Goal: Information Seeking & Learning: Learn about a topic

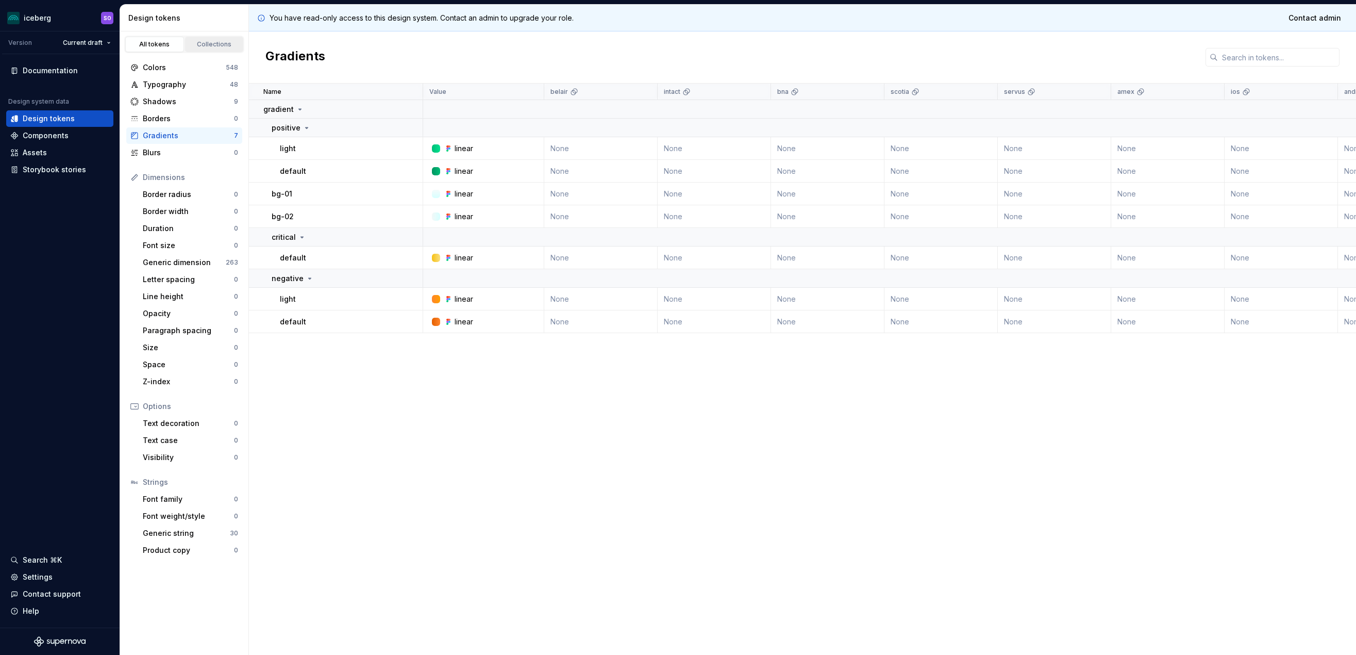
click at [218, 46] on div "Collections" at bounding box center [215, 44] width 52 height 8
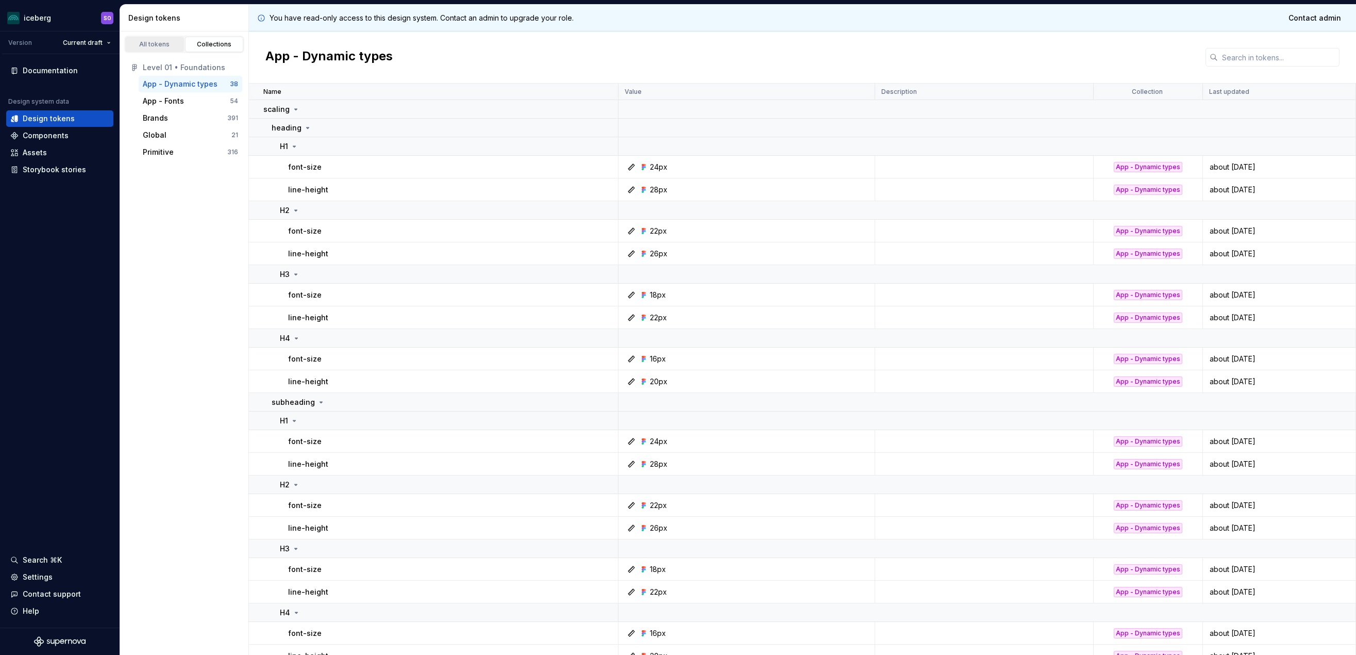
click at [150, 41] on div "All tokens" at bounding box center [155, 44] width 52 height 8
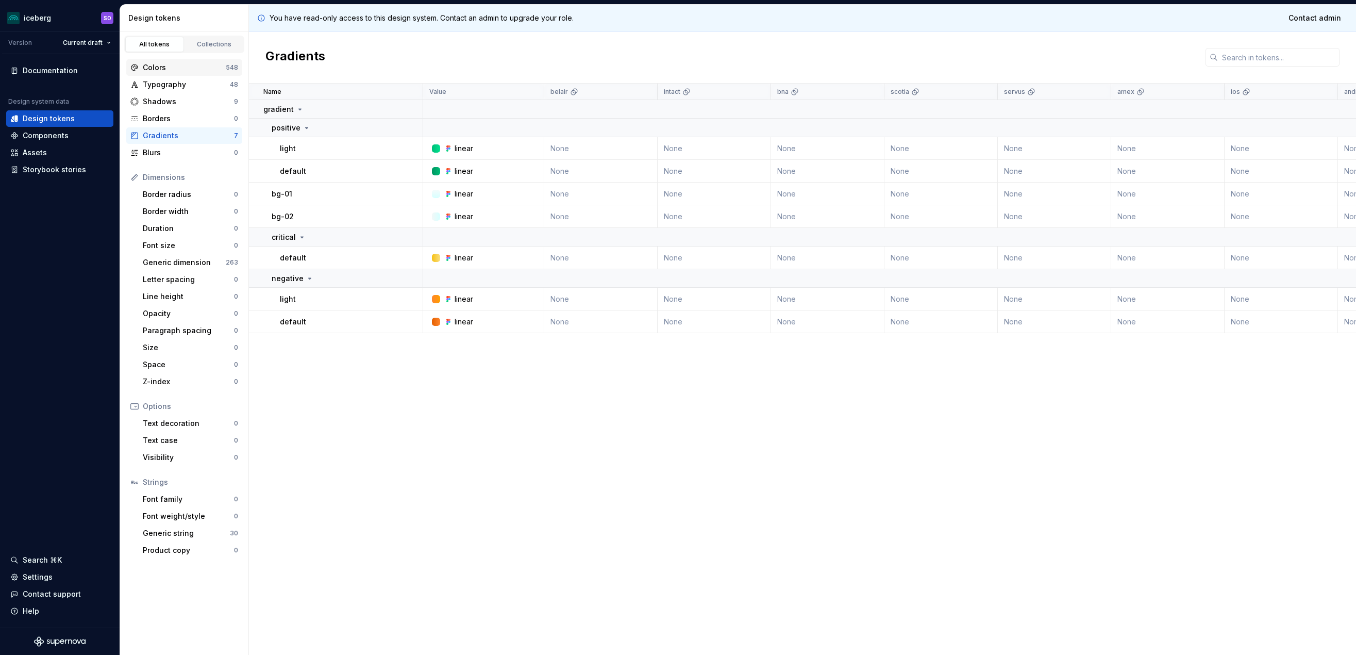
click at [168, 74] on div "Colors 548" at bounding box center [184, 67] width 116 height 16
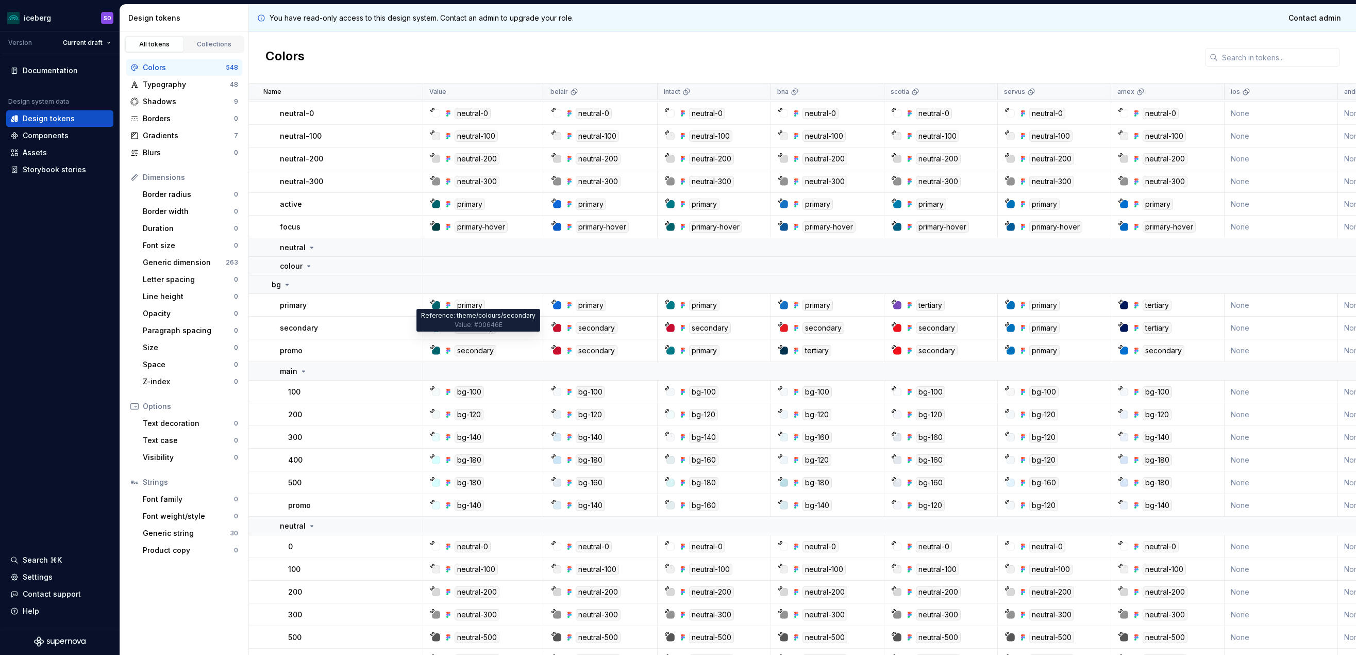
scroll to position [52, 0]
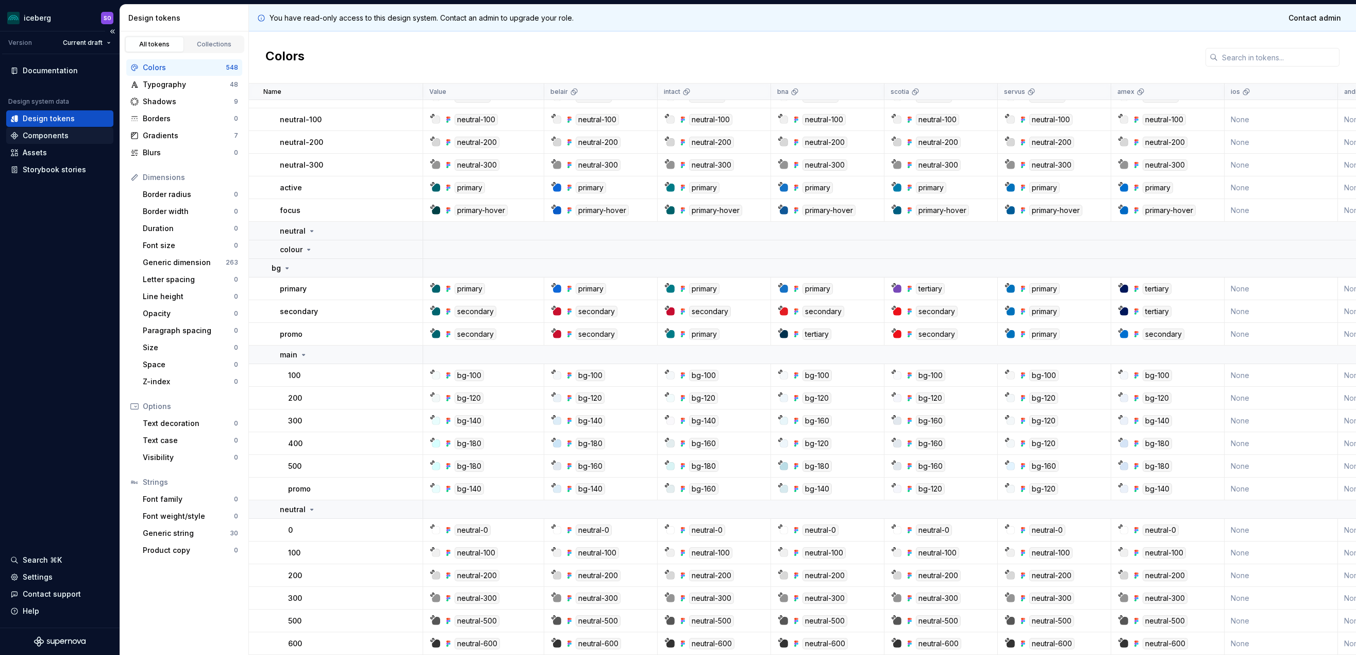
click at [54, 134] on div "Components" at bounding box center [46, 135] width 46 height 10
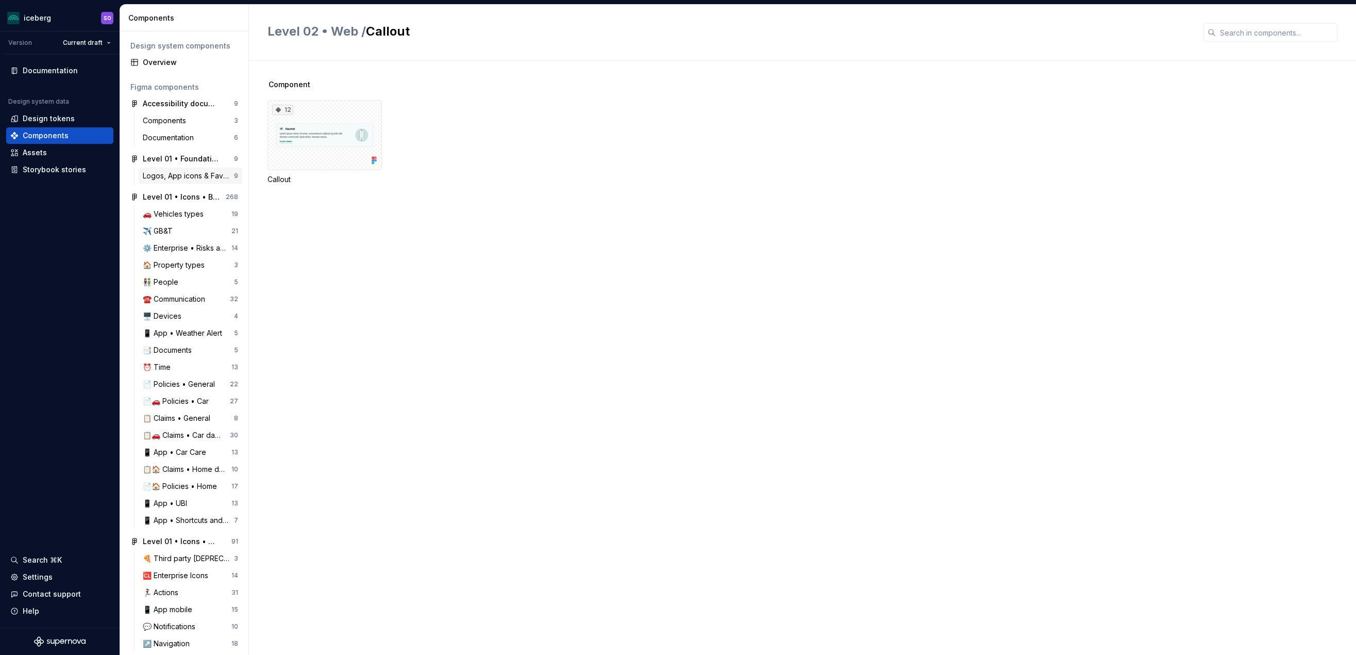
click at [185, 179] on div "Logos, App icons & Favicons" at bounding box center [188, 176] width 91 height 10
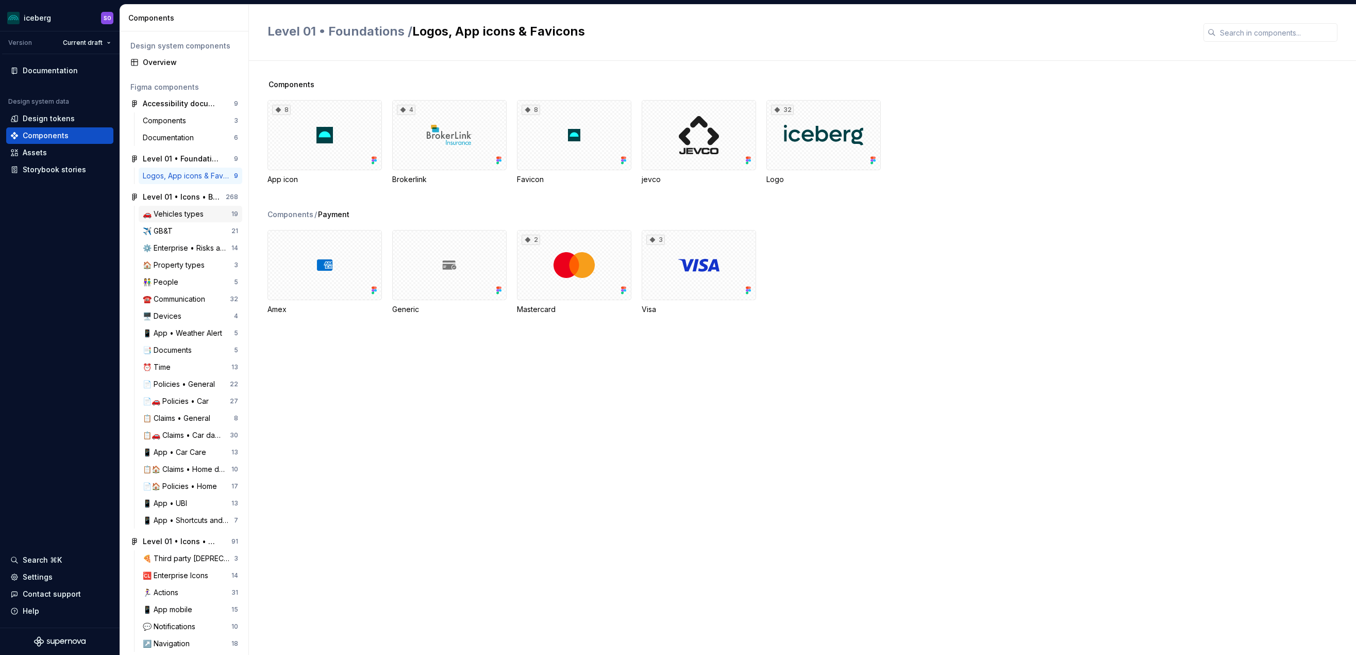
click at [189, 210] on div "🚗 Vehicles types" at bounding box center [175, 214] width 65 height 10
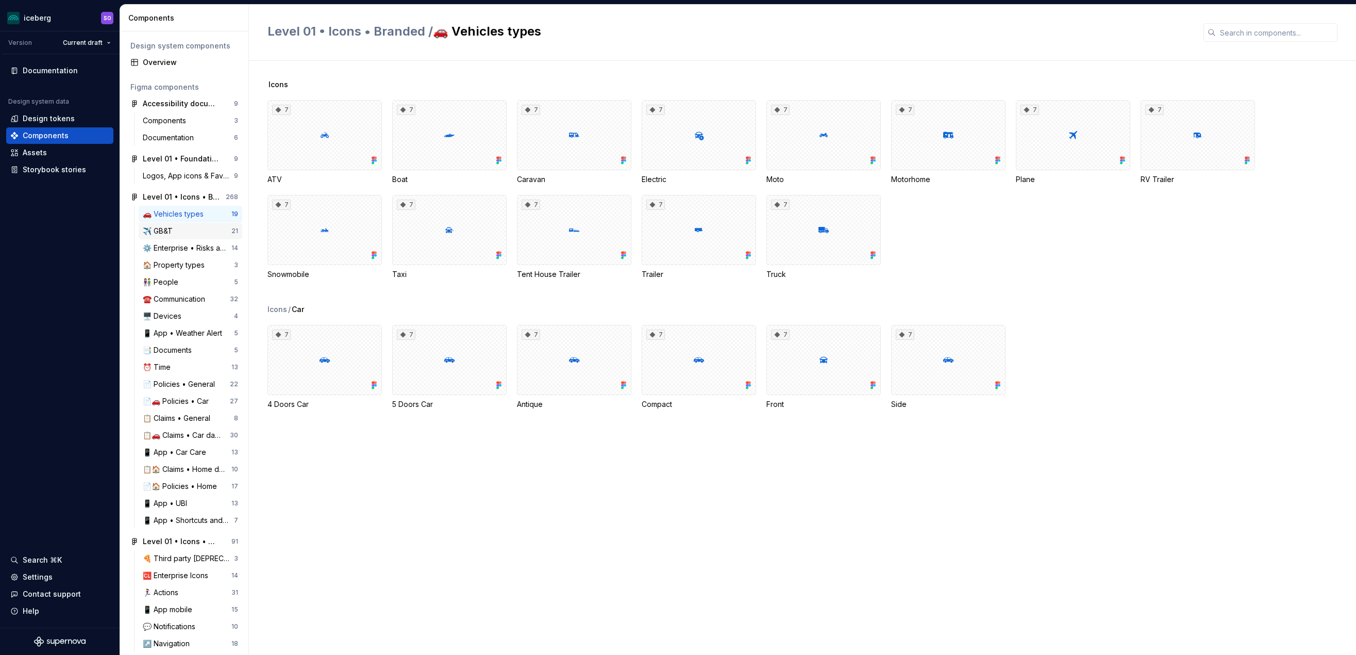
click at [177, 230] on div "✈️ GB&T" at bounding box center [160, 231] width 34 height 10
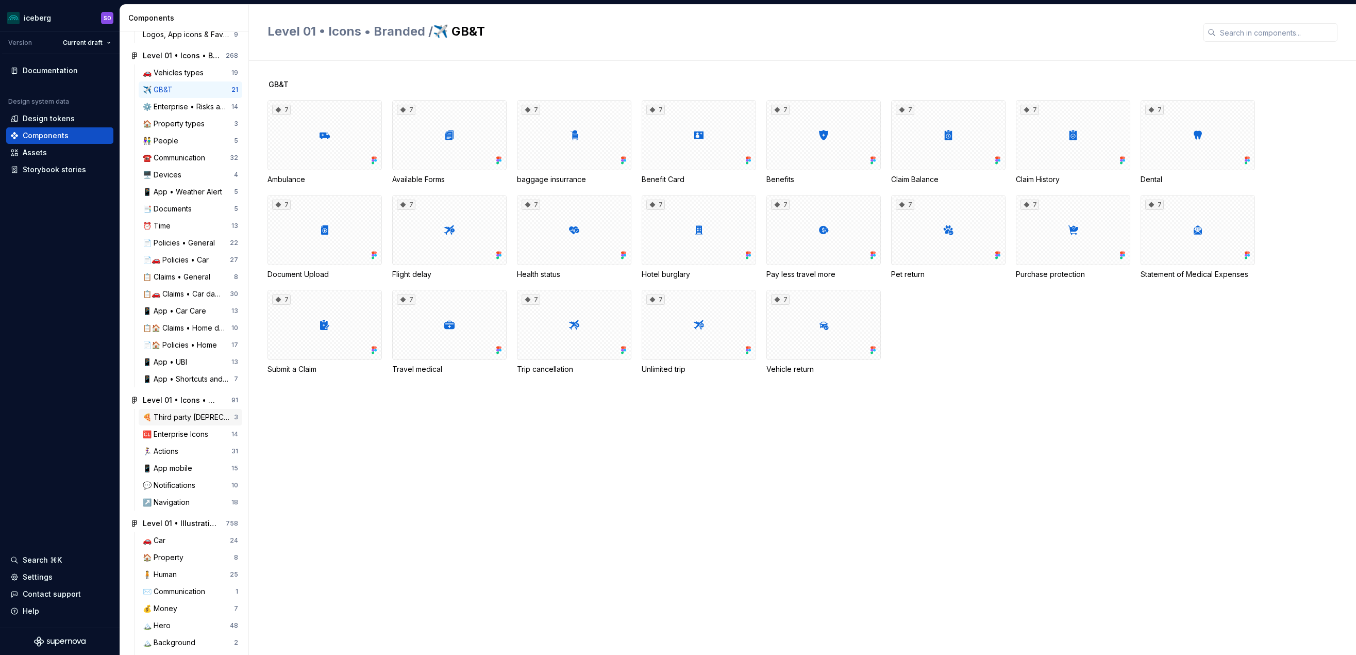
scroll to position [206, 0]
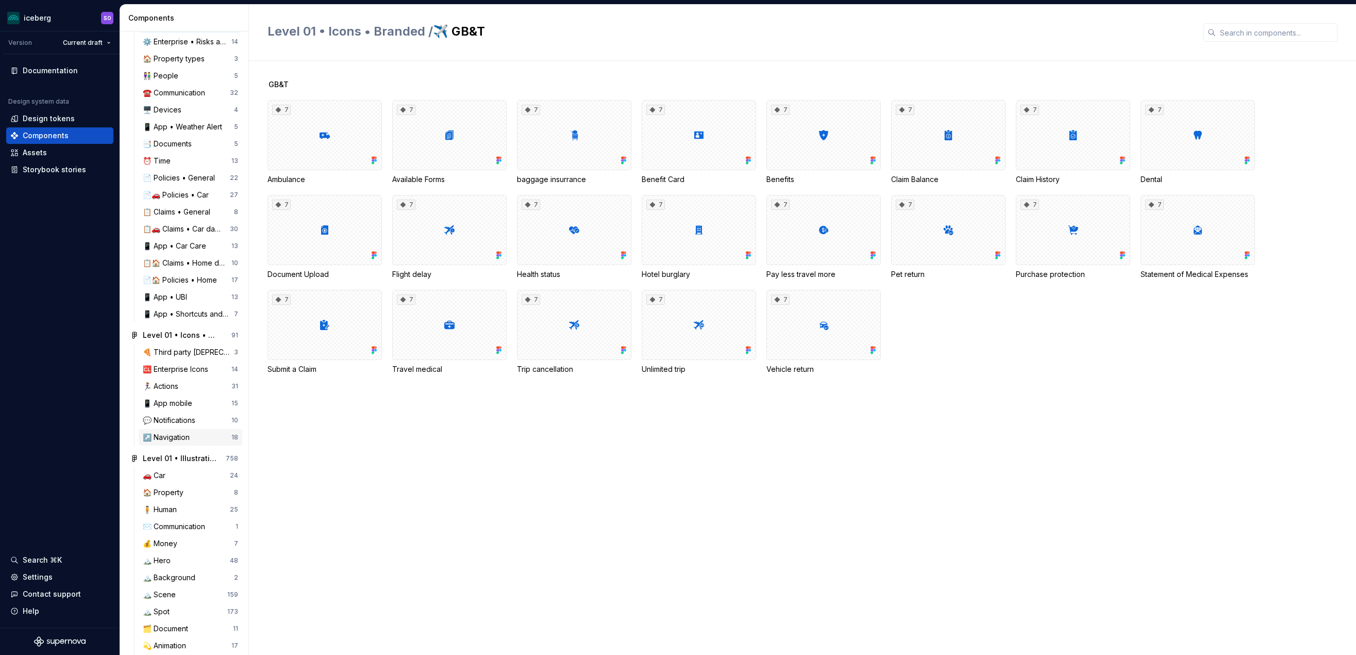
click at [170, 439] on div "↗️ Navigation" at bounding box center [168, 437] width 51 height 10
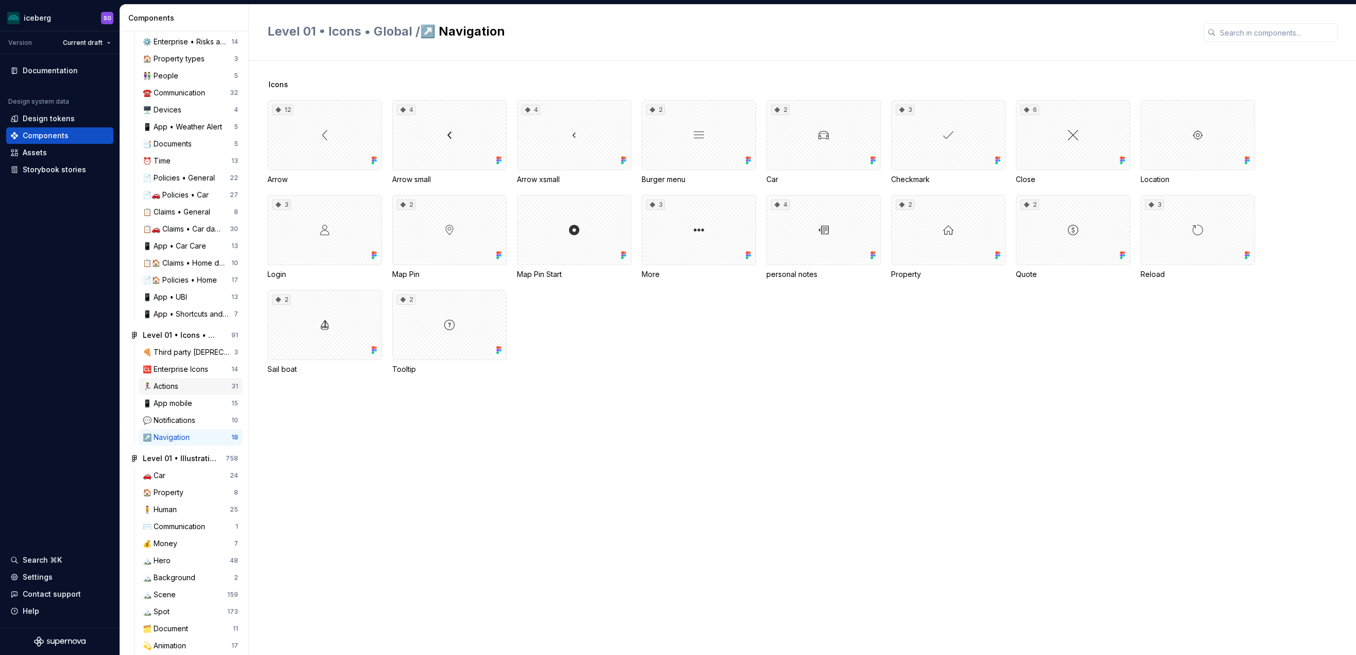
click at [172, 387] on div "🏃‍♀️ Actions" at bounding box center [163, 386] width 40 height 10
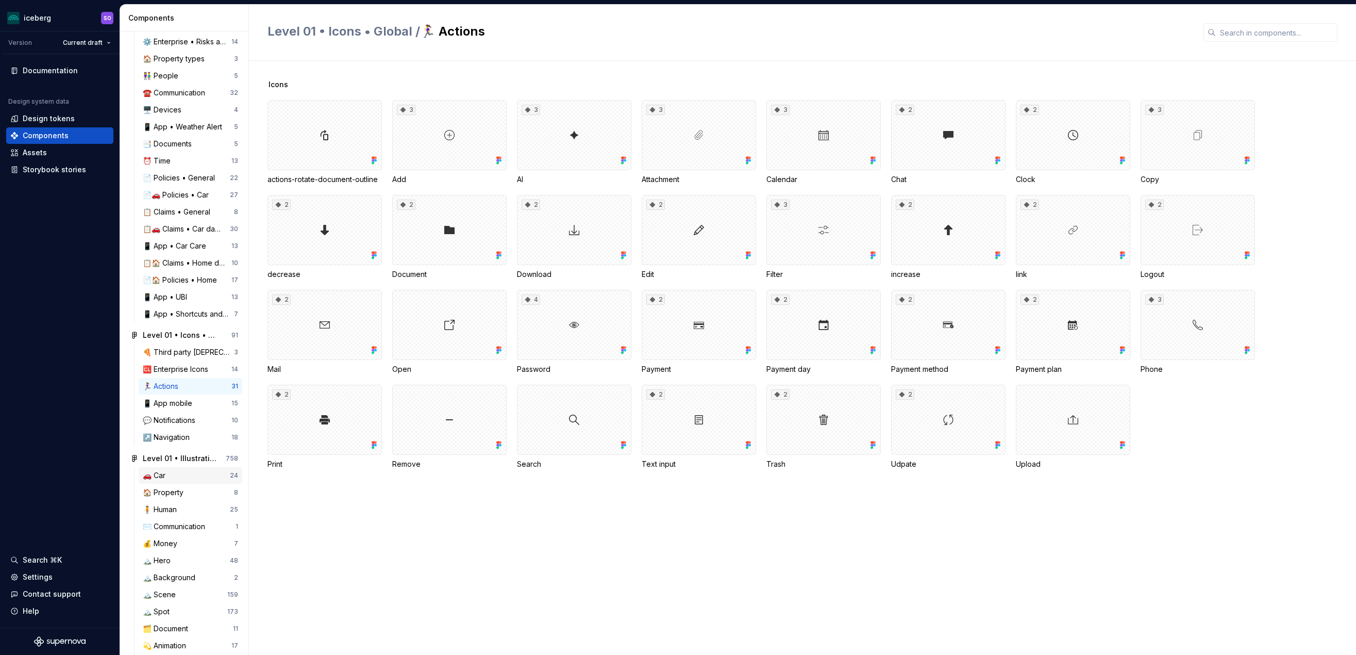
click at [183, 479] on div "🚗 Car" at bounding box center [186, 475] width 87 height 10
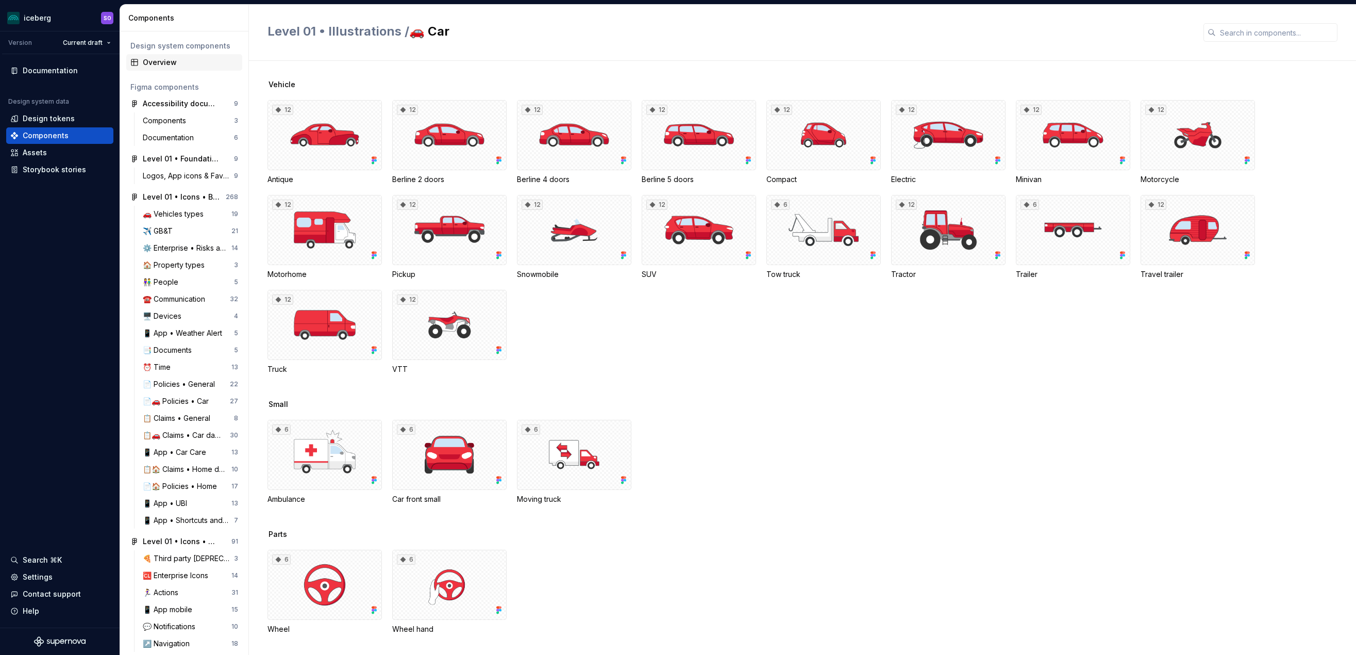
click at [192, 60] on div "Overview" at bounding box center [190, 62] width 95 height 10
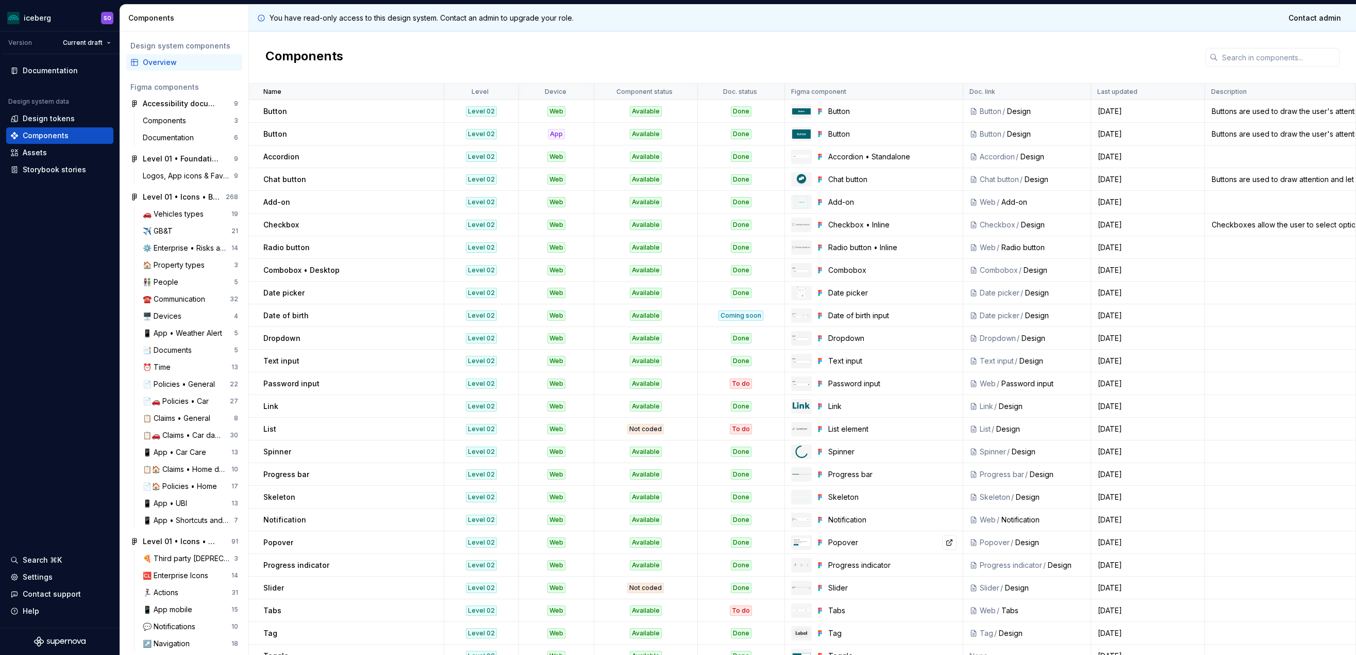
click at [795, 543] on img at bounding box center [801, 542] width 19 height 10
click at [943, 542] on link at bounding box center [949, 542] width 14 height 14
